Goal: Browse casually: Explore the website without a specific task or goal

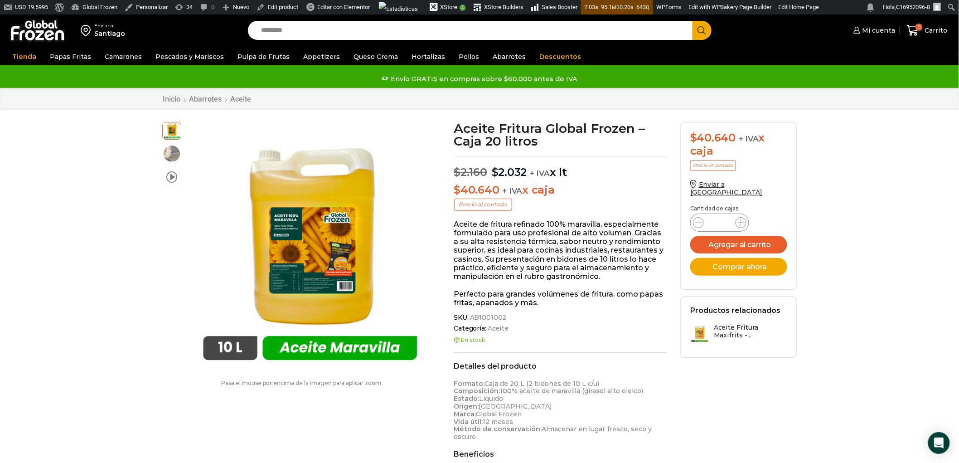
click at [43, 33] on img at bounding box center [37, 31] width 57 height 24
